Goal: Task Accomplishment & Management: Use online tool/utility

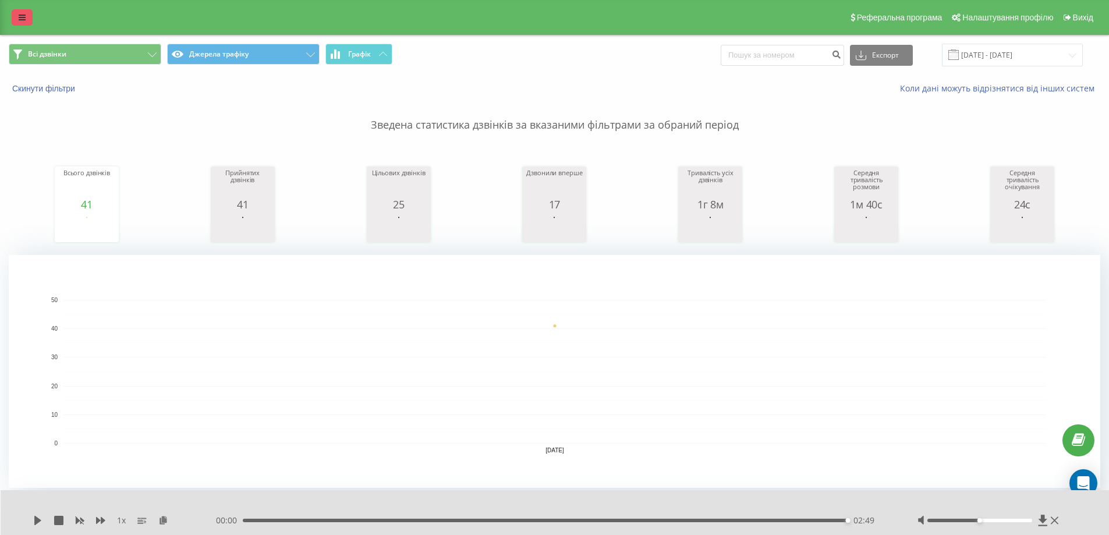
click at [24, 16] on icon at bounding box center [22, 17] width 7 height 8
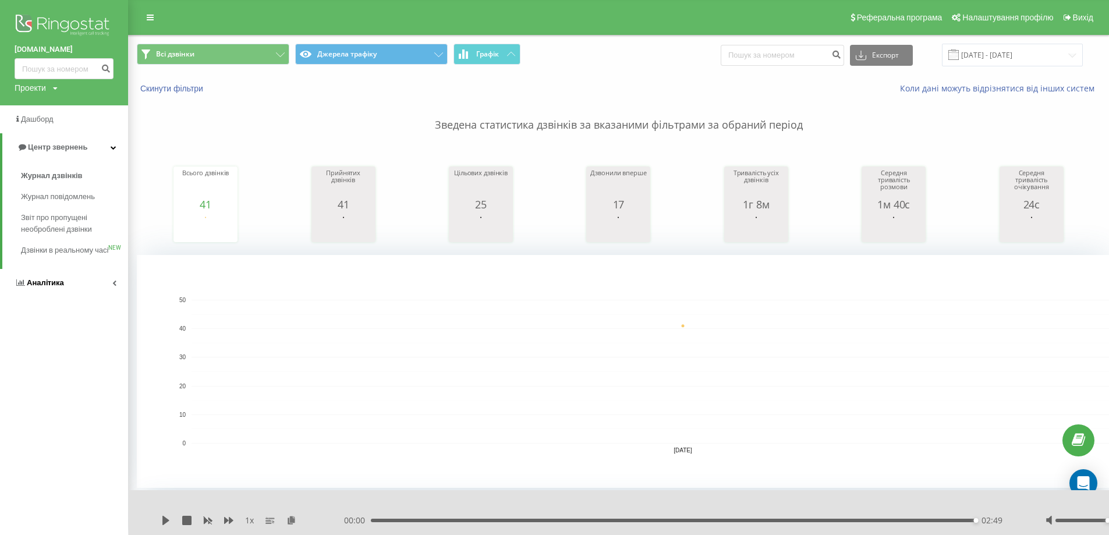
click at [35, 287] on span "Аналiтика" at bounding box center [45, 282] width 37 height 9
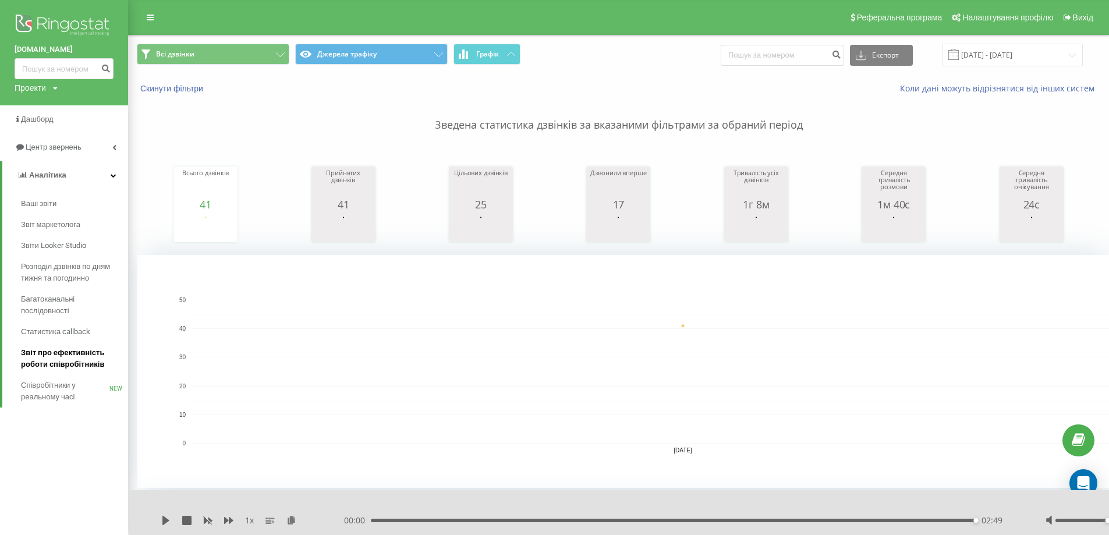
click at [70, 354] on span "Звіт про ефективність роботи співробітників" at bounding box center [71, 358] width 101 height 23
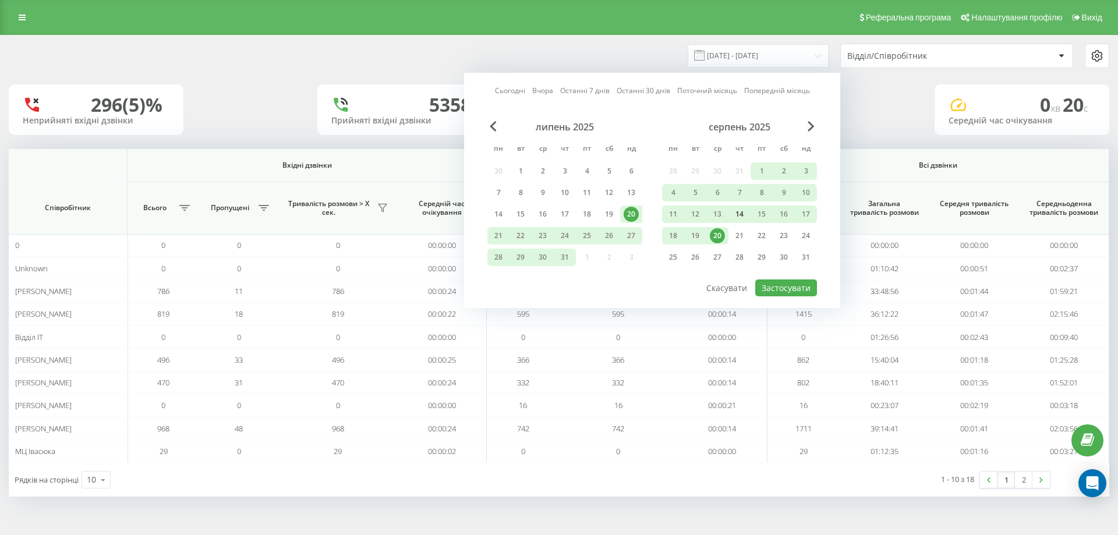
click at [742, 217] on div "14" at bounding box center [739, 214] width 15 height 15
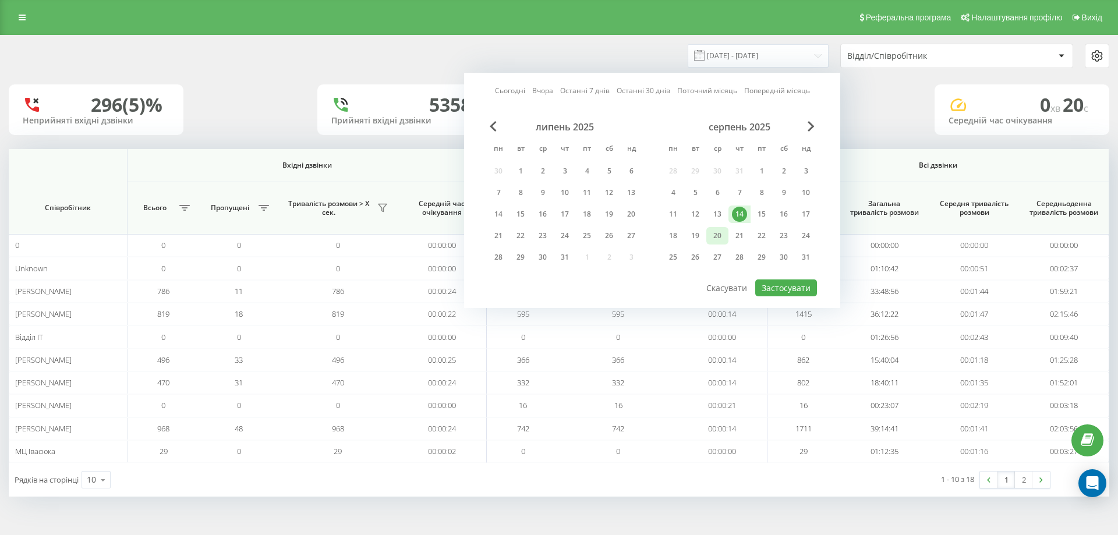
click at [715, 235] on div "20" at bounding box center [717, 235] width 15 height 15
click at [801, 292] on button "Застосувати" at bounding box center [786, 288] width 62 height 17
type input "14.08.2025 - 20.08.2025"
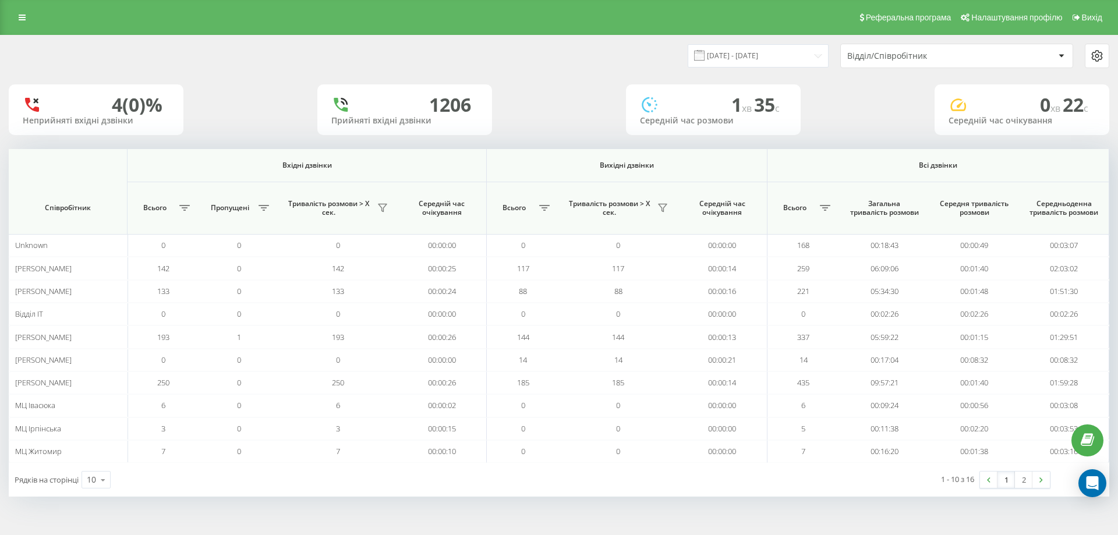
click at [1067, 56] on div at bounding box center [1061, 56] width 13 height 14
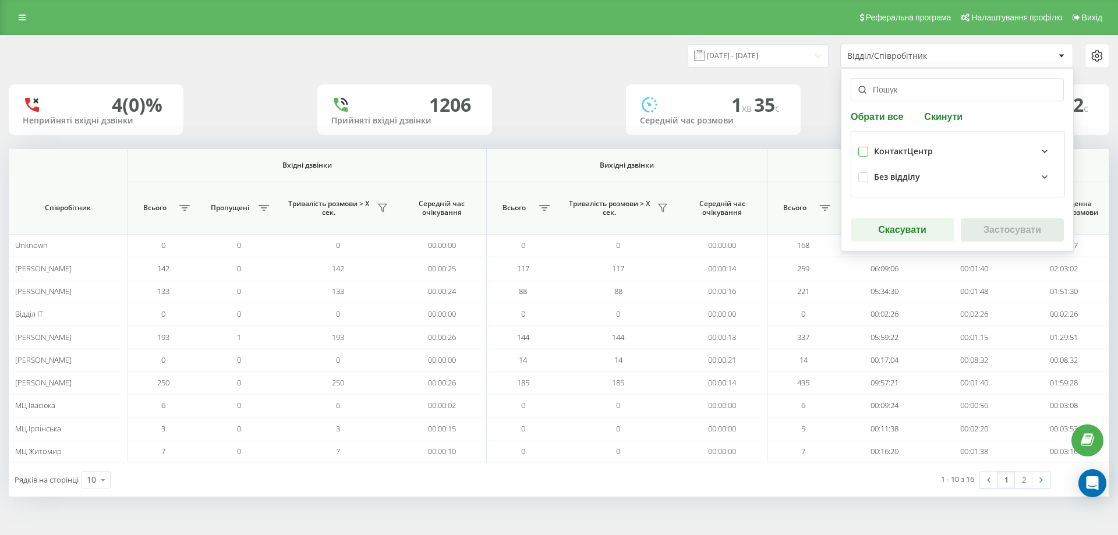
click at [865, 147] on label at bounding box center [863, 147] width 10 height 0
checkbox input "true"
click at [991, 234] on button "Застосувати" at bounding box center [1012, 229] width 103 height 23
